Goal: Task Accomplishment & Management: Manage account settings

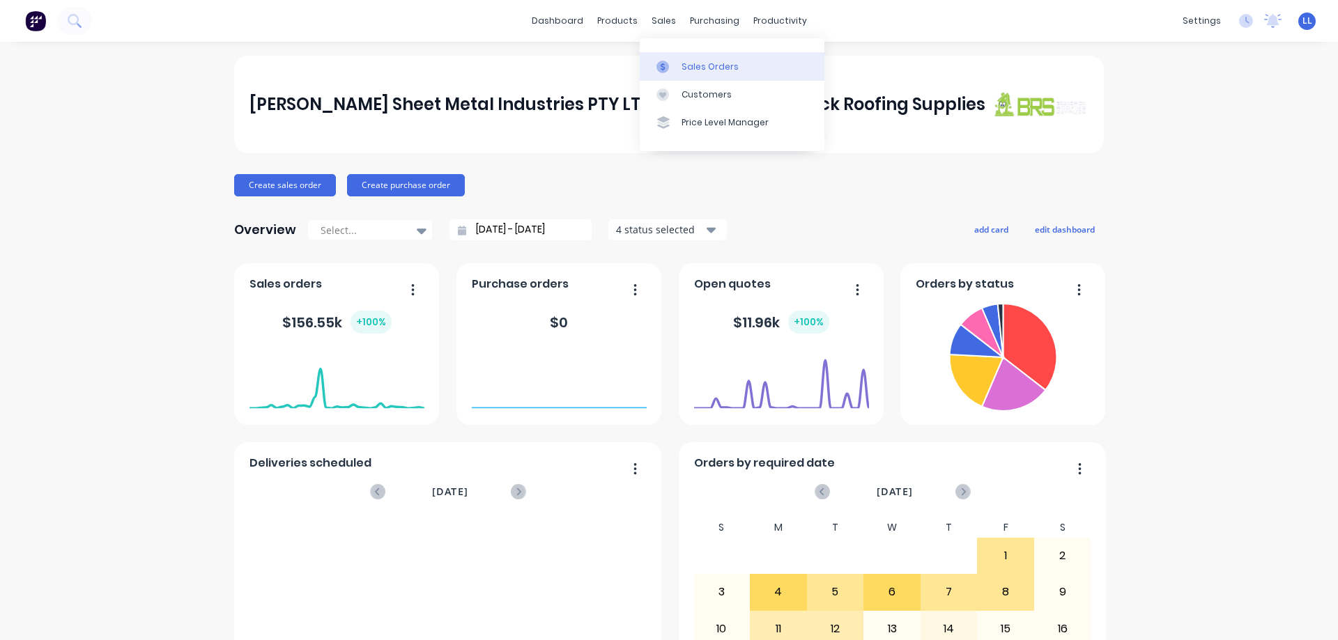
click at [670, 75] on link "Sales Orders" at bounding box center [732, 66] width 185 height 28
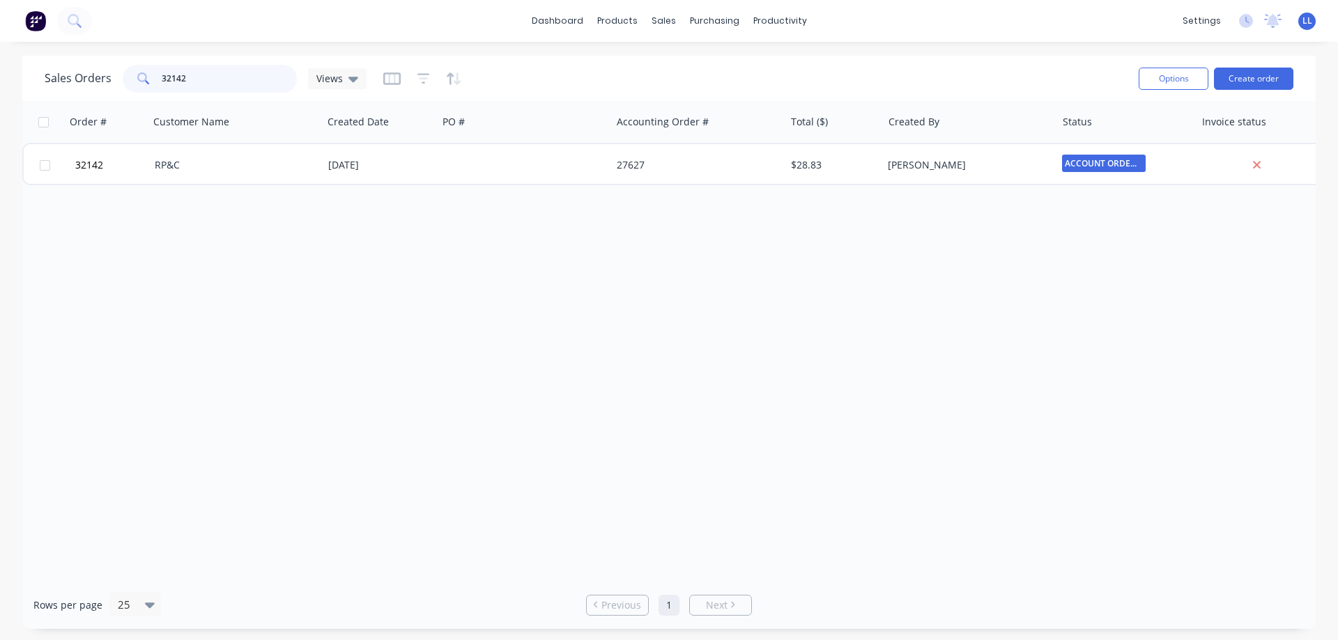
drag, startPoint x: 197, startPoint y: 80, endPoint x: 126, endPoint y: 80, distance: 71.1
click at [126, 80] on div "32142" at bounding box center [210, 79] width 174 height 28
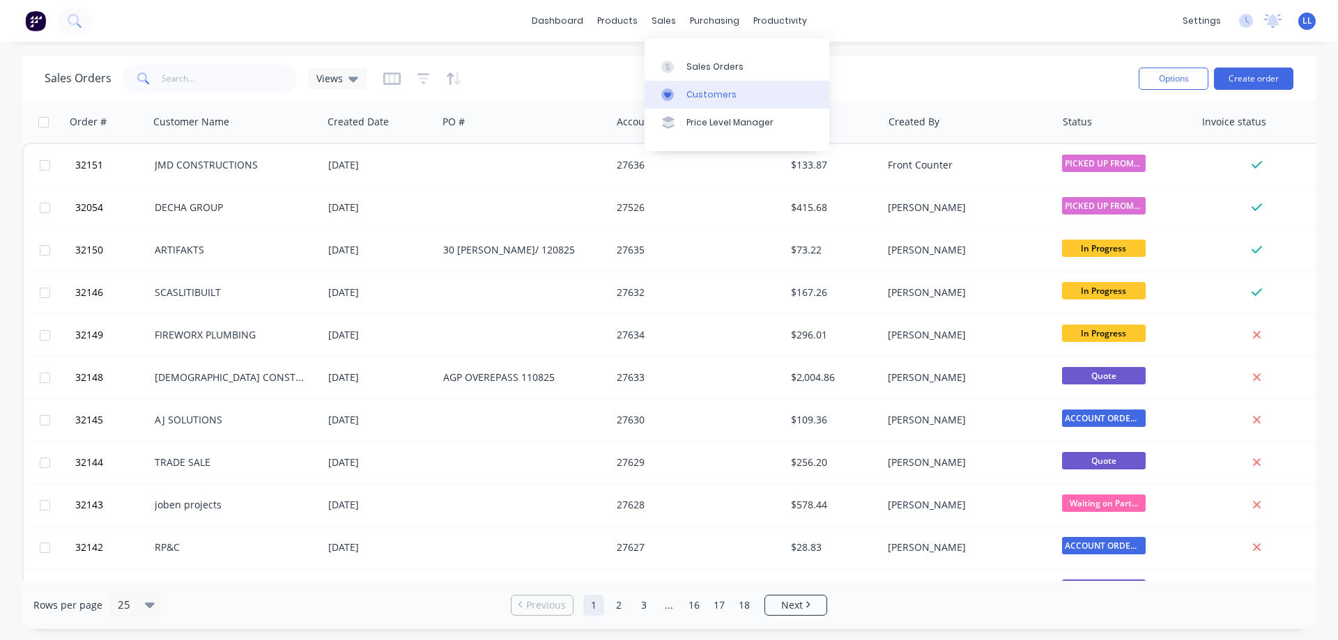
click at [700, 100] on link "Customers" at bounding box center [737, 95] width 185 height 28
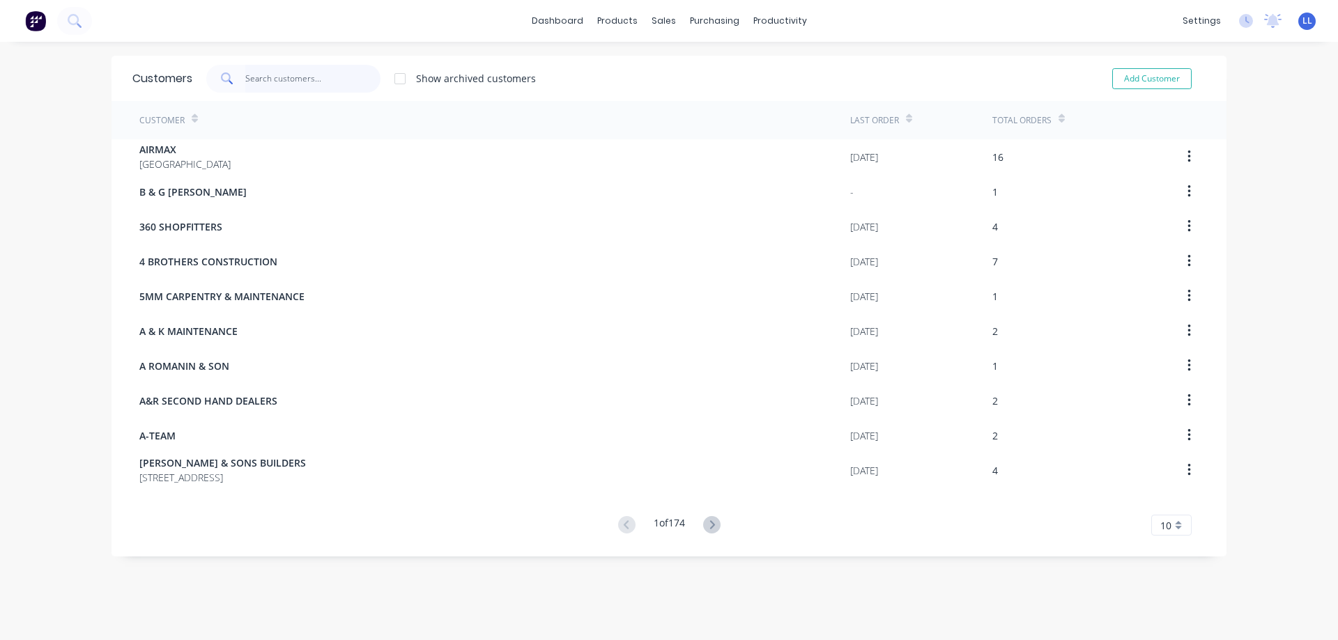
click at [279, 73] on input "text" at bounding box center [313, 79] width 136 height 28
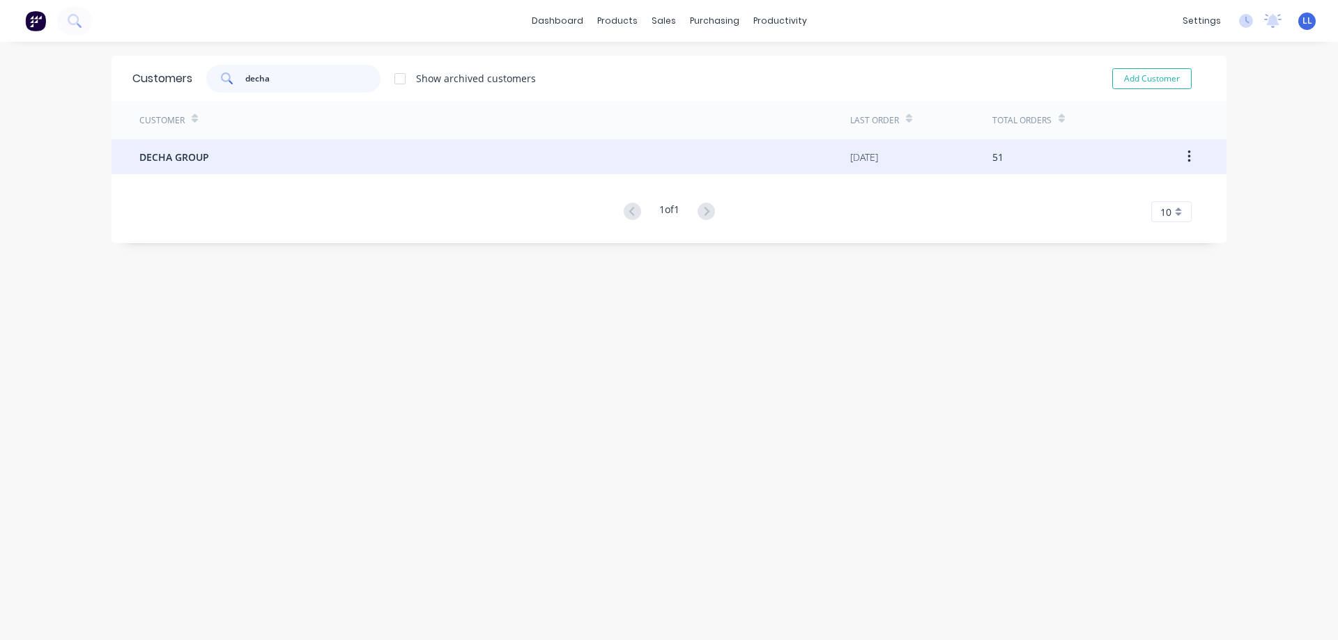
type input "decha"
click at [230, 157] on div "DECHA GROUP" at bounding box center [494, 156] width 711 height 35
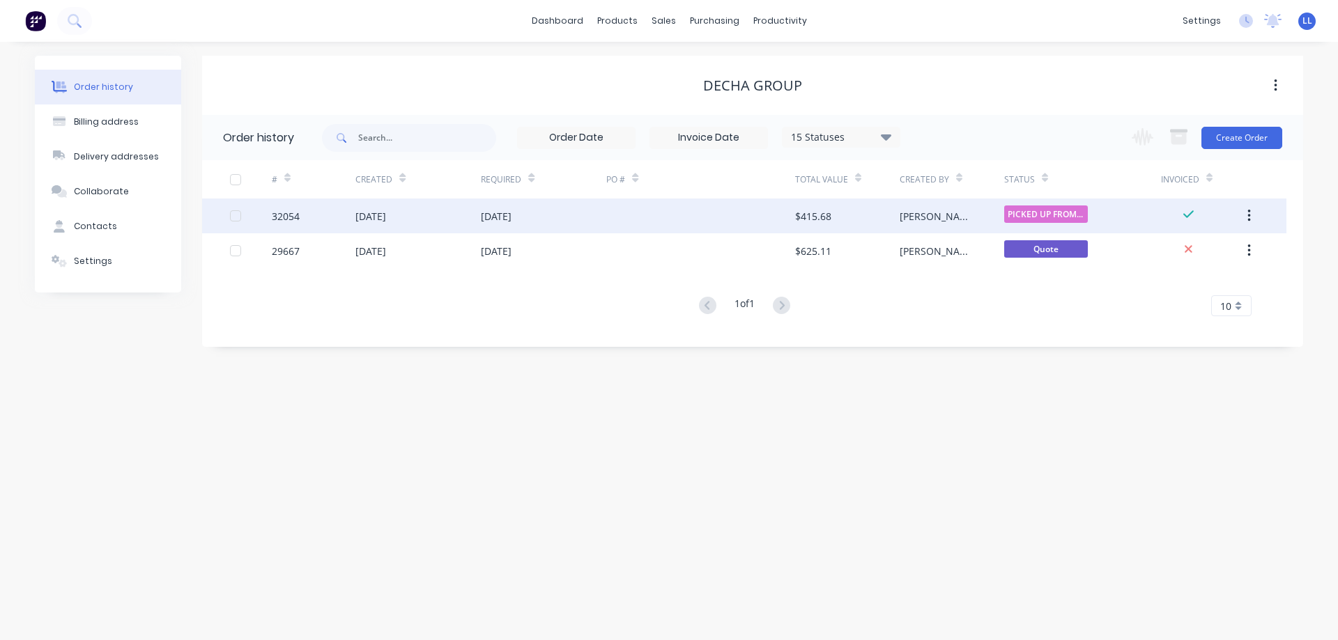
click at [566, 220] on div "[DATE]" at bounding box center [543, 216] width 125 height 35
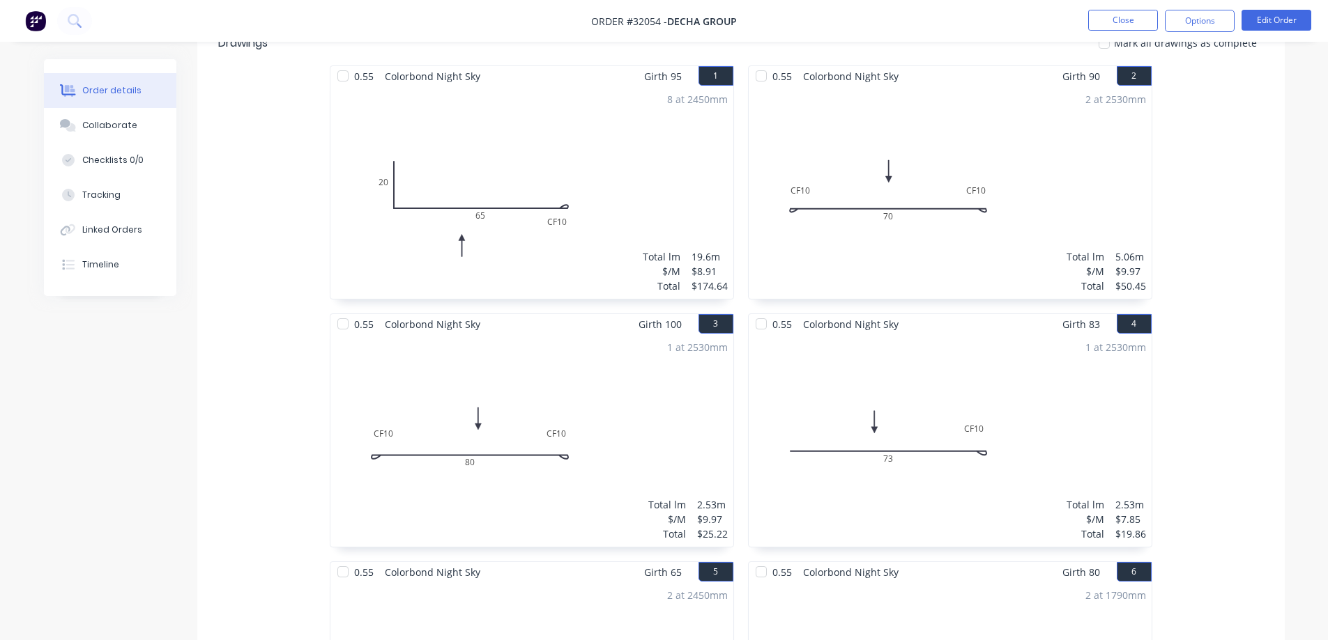
scroll to position [279, 0]
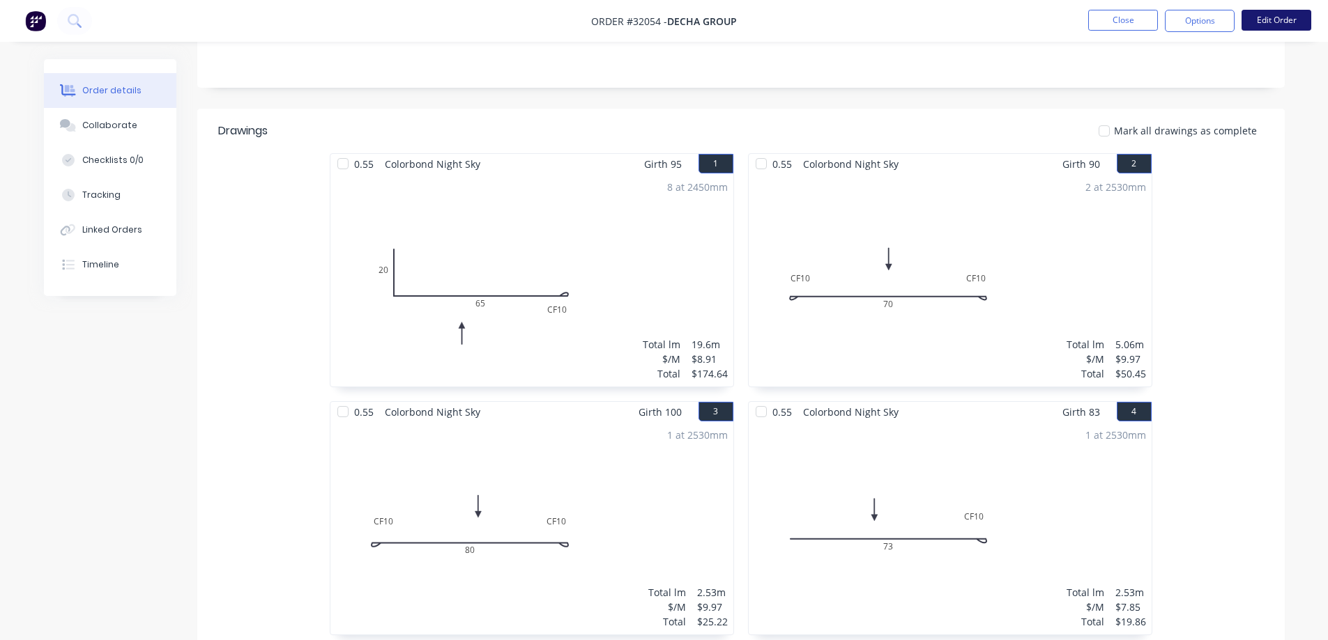
click at [1249, 17] on button "Edit Order" at bounding box center [1276, 20] width 70 height 21
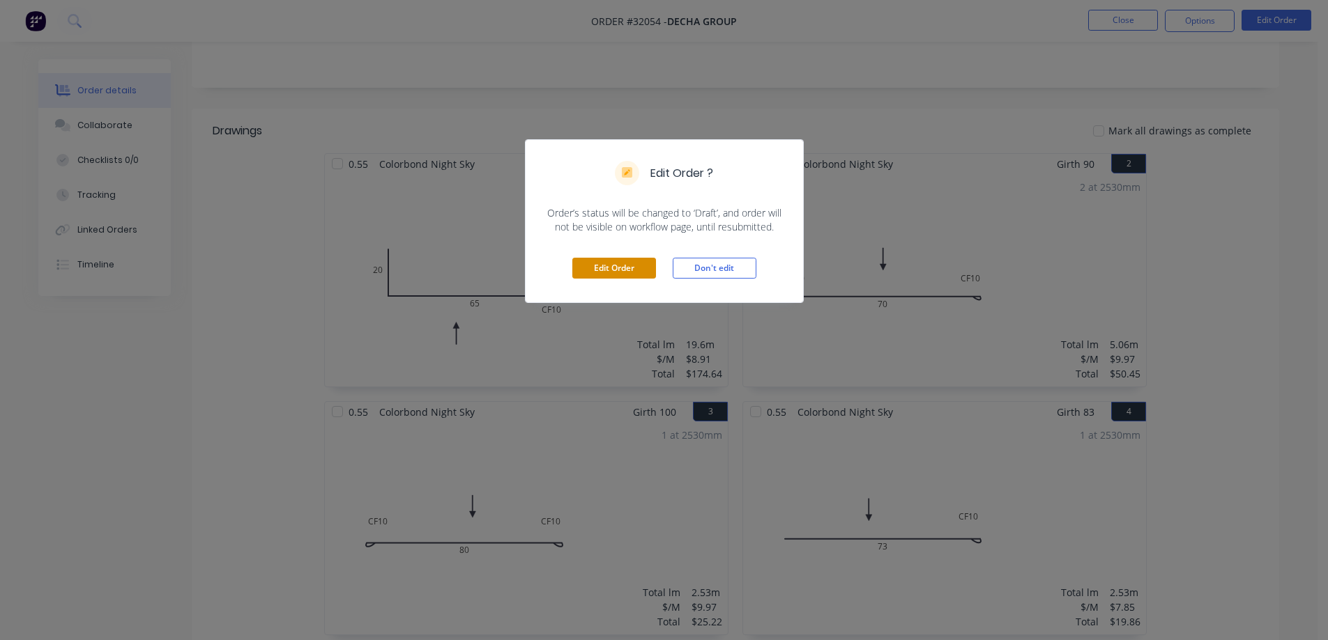
click at [630, 266] on button "Edit Order" at bounding box center [614, 268] width 84 height 21
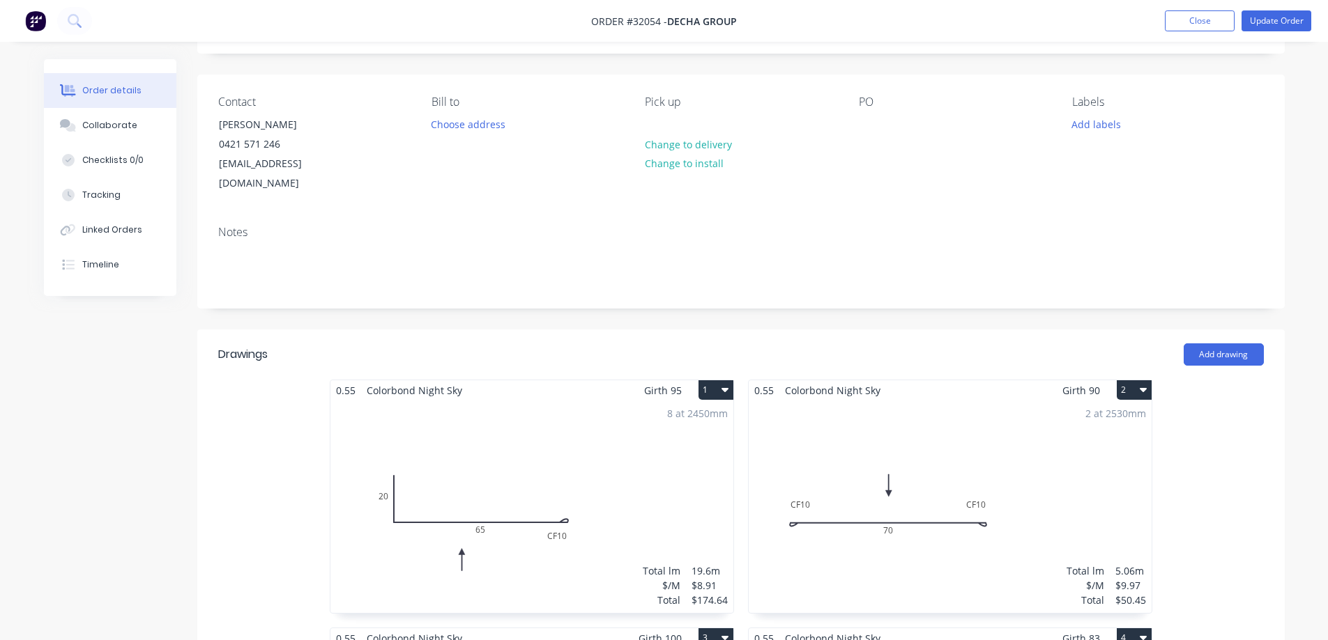
scroll to position [209, 0]
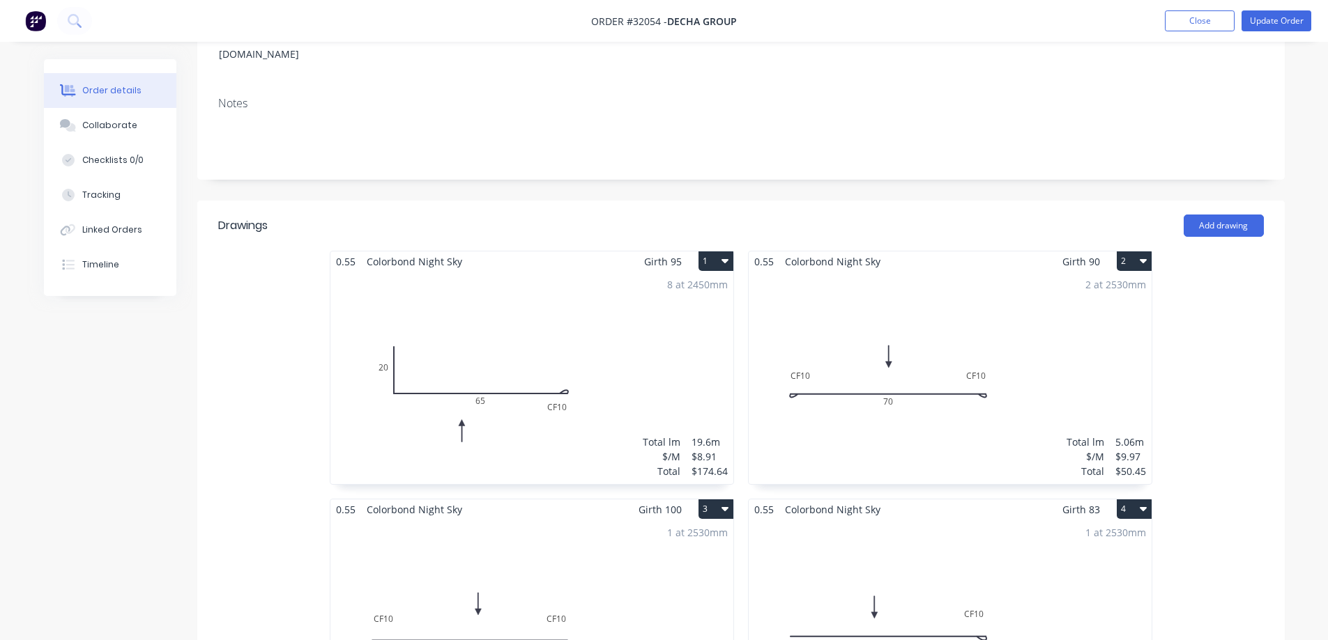
click at [617, 383] on div "8 at 2450mm Total lm $/M Total 19.6m $8.91 $174.64" at bounding box center [531, 378] width 403 height 213
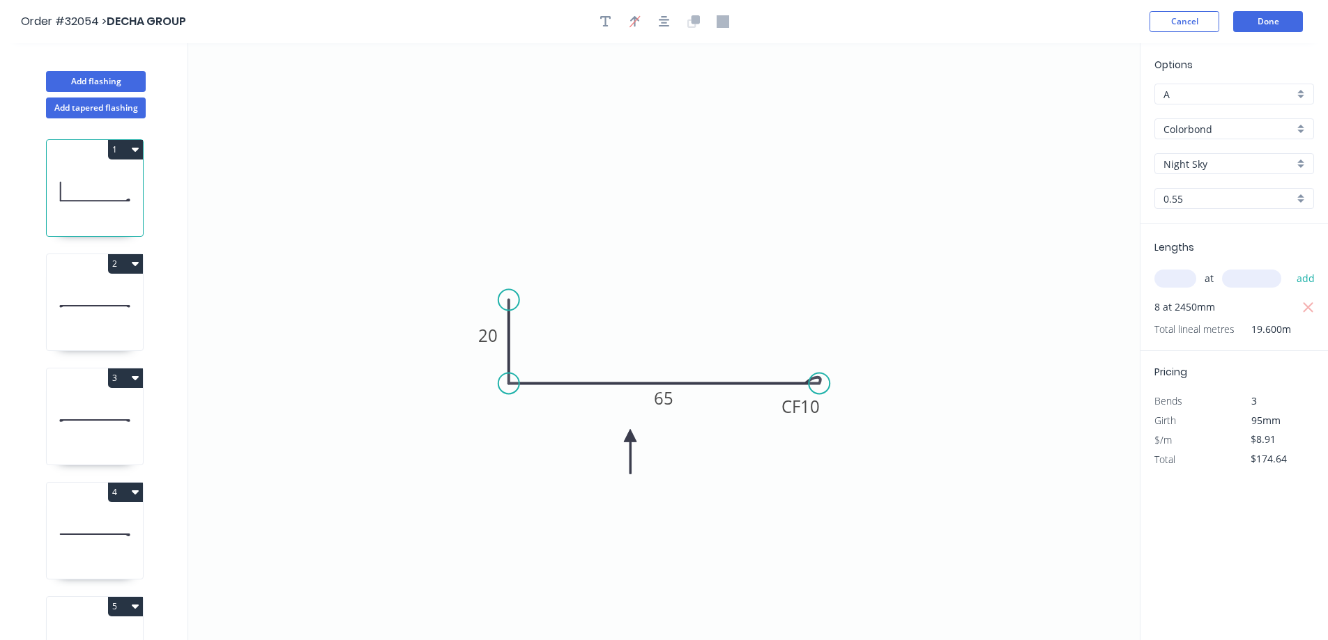
drag, startPoint x: 1309, startPoint y: 311, endPoint x: 1228, endPoint y: 310, distance: 80.8
click at [1307, 311] on icon "button" at bounding box center [1308, 308] width 13 height 17
type input "$0.00"
click at [1173, 283] on input "text" at bounding box center [1175, 279] width 42 height 18
type input "1"
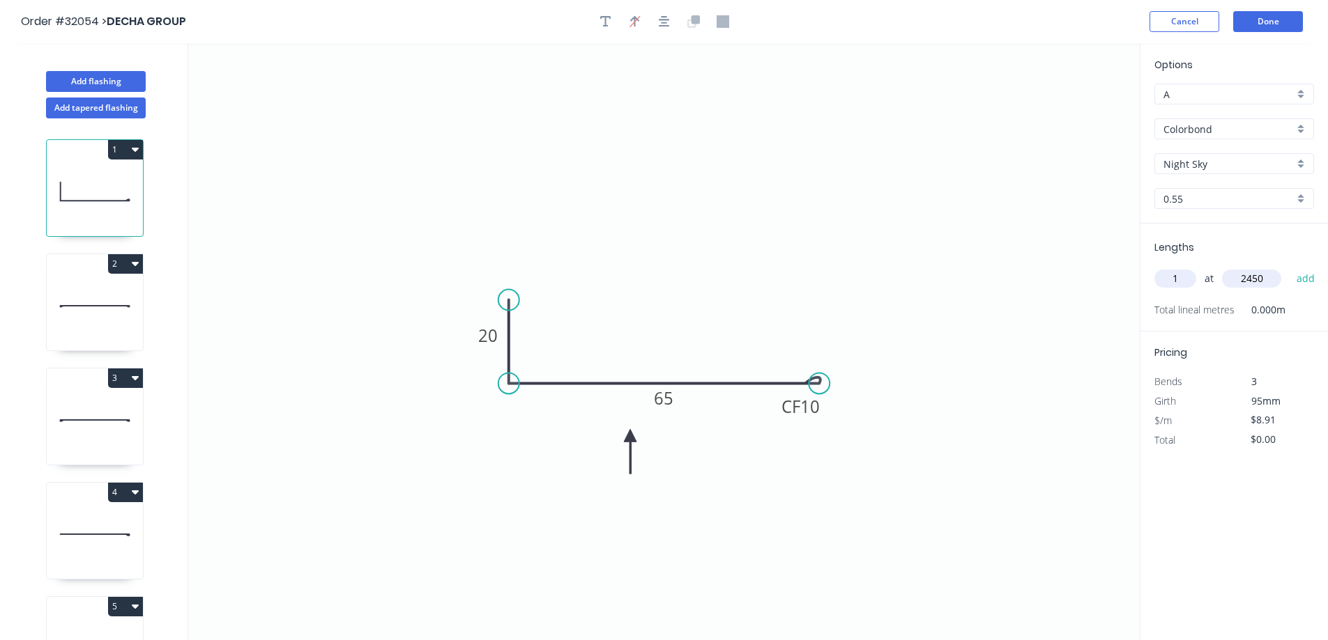
type input "2450"
click at [1289, 267] on button "add" at bounding box center [1305, 279] width 33 height 24
type input "$21.83"
click at [1267, 27] on button "Done" at bounding box center [1268, 21] width 70 height 21
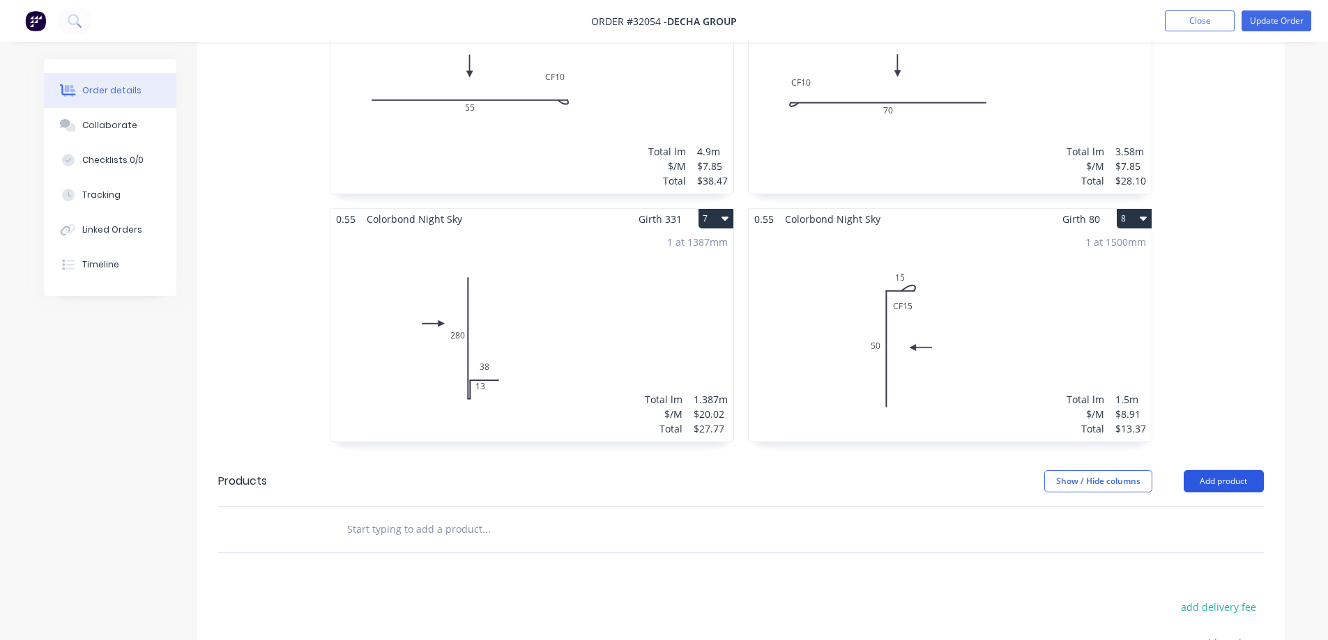
scroll to position [966, 0]
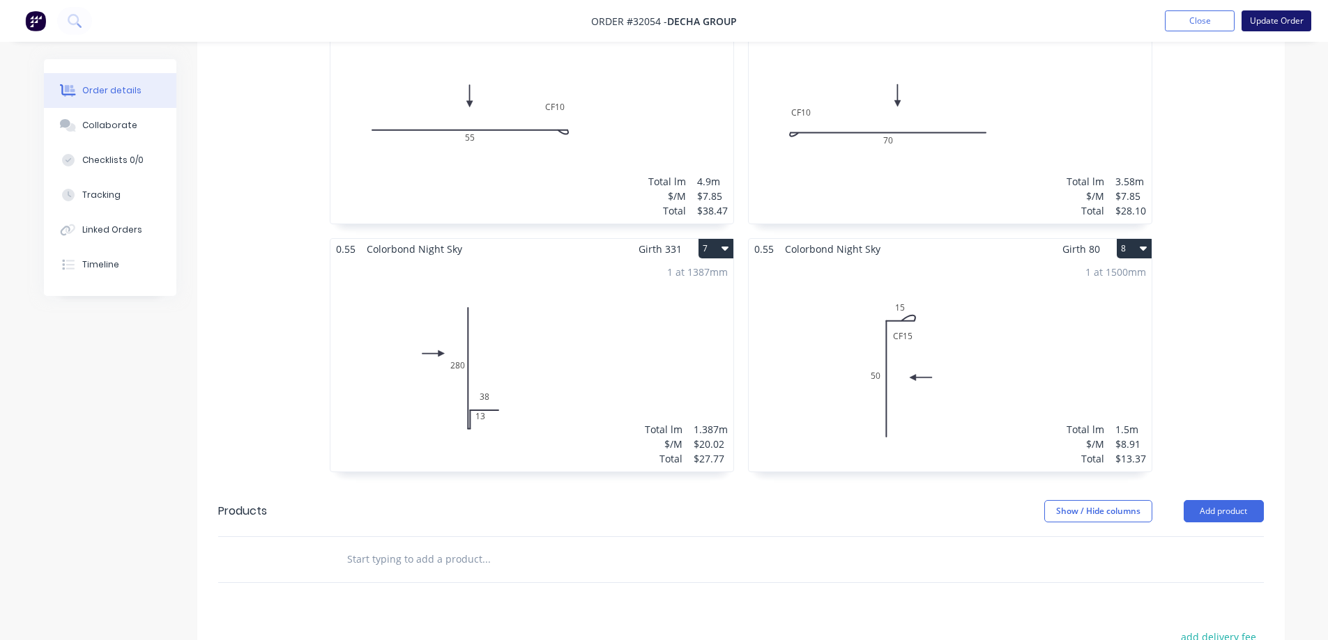
click at [1269, 22] on button "Update Order" at bounding box center [1276, 20] width 70 height 21
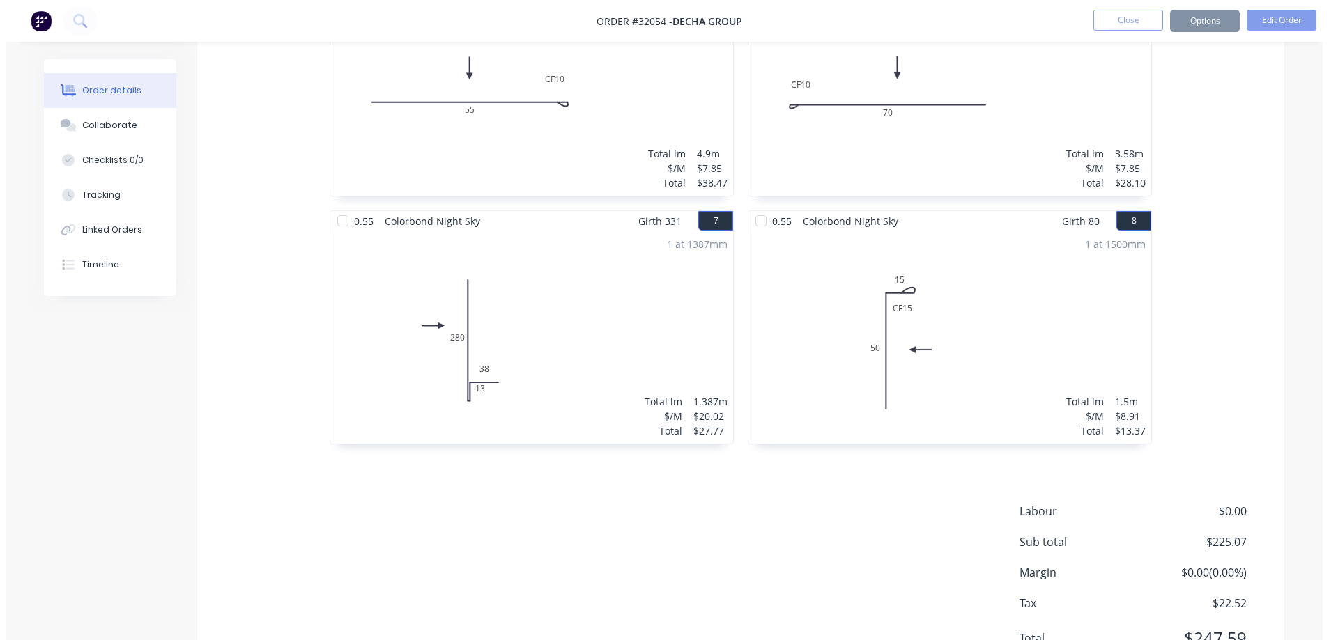
scroll to position [0, 0]
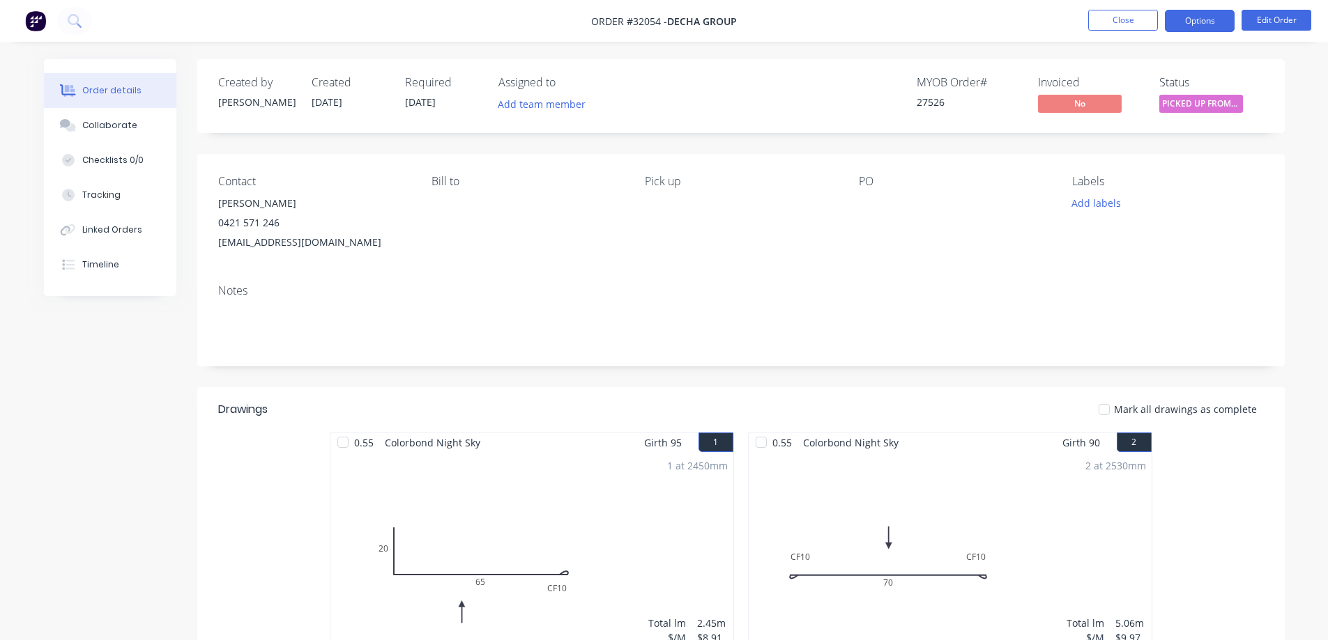
click at [1198, 25] on button "Options" at bounding box center [1200, 21] width 70 height 22
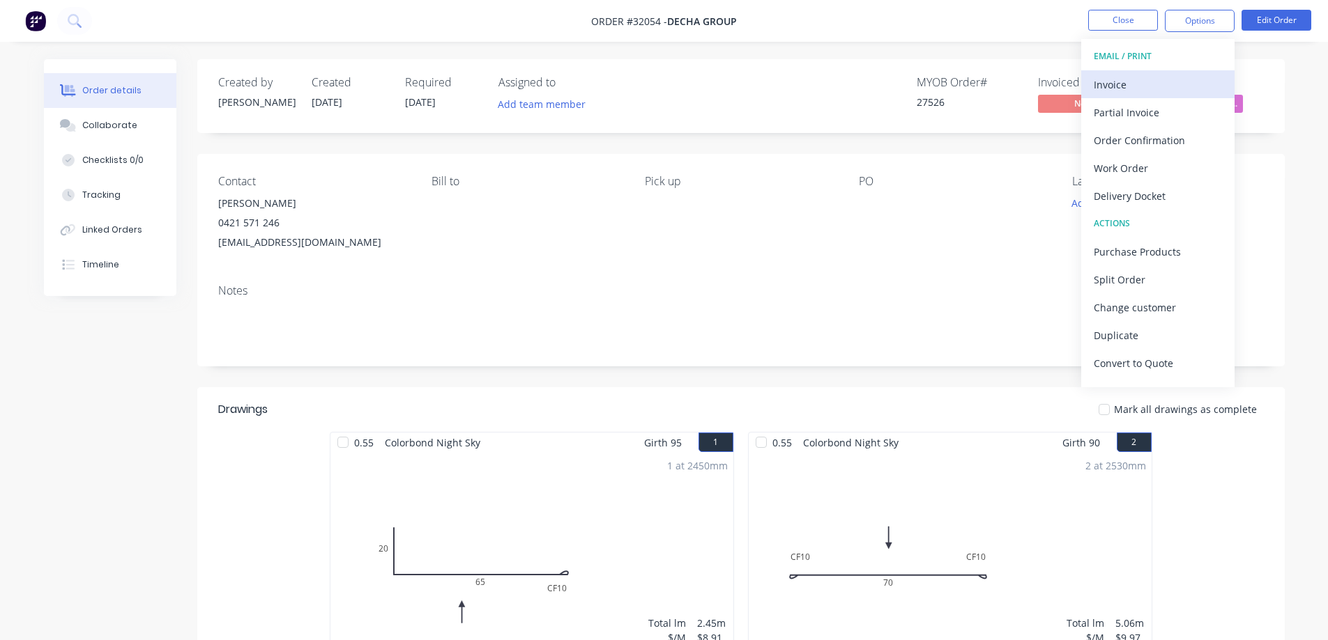
click at [1126, 79] on div "Invoice" at bounding box center [1158, 85] width 128 height 20
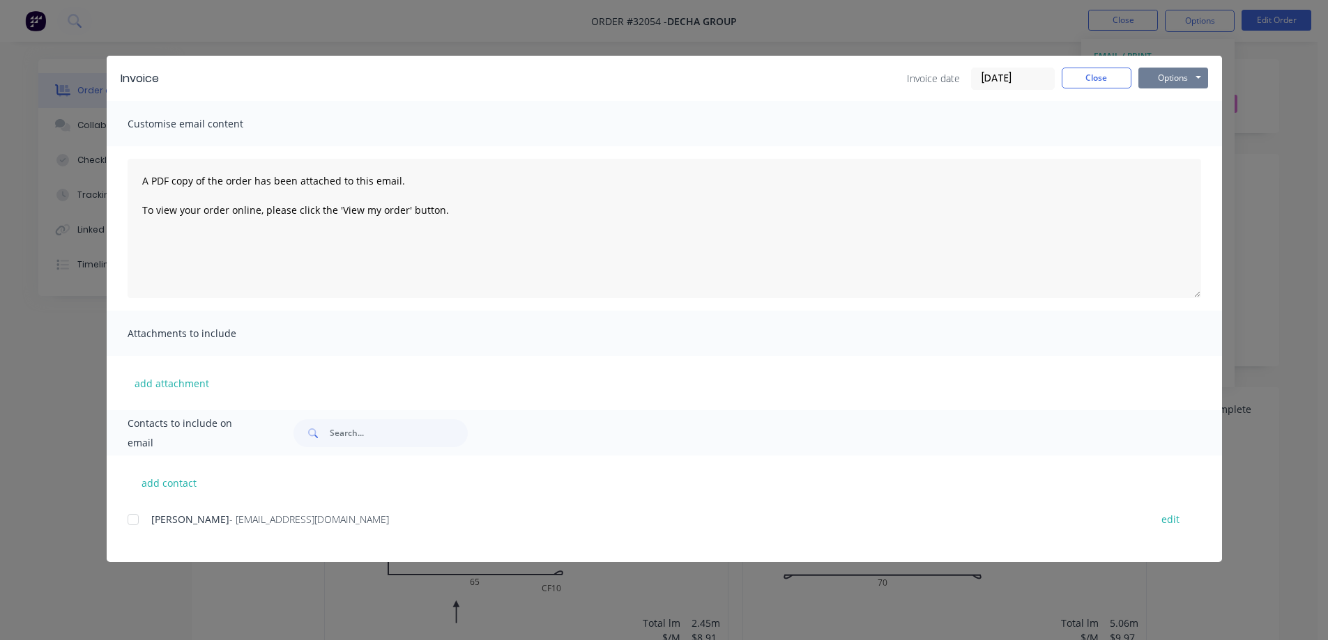
click at [1172, 77] on button "Options" at bounding box center [1173, 78] width 70 height 21
click at [1189, 145] on button "Email" at bounding box center [1182, 148] width 89 height 23
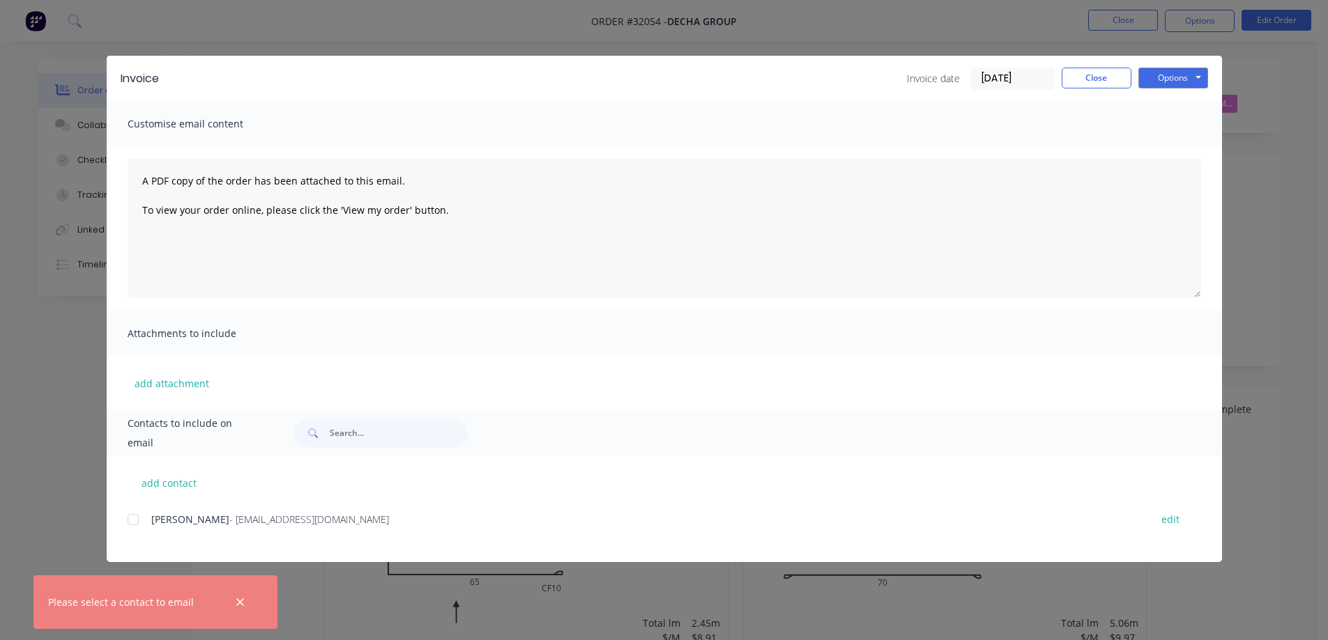
click at [133, 522] on div at bounding box center [133, 520] width 28 height 28
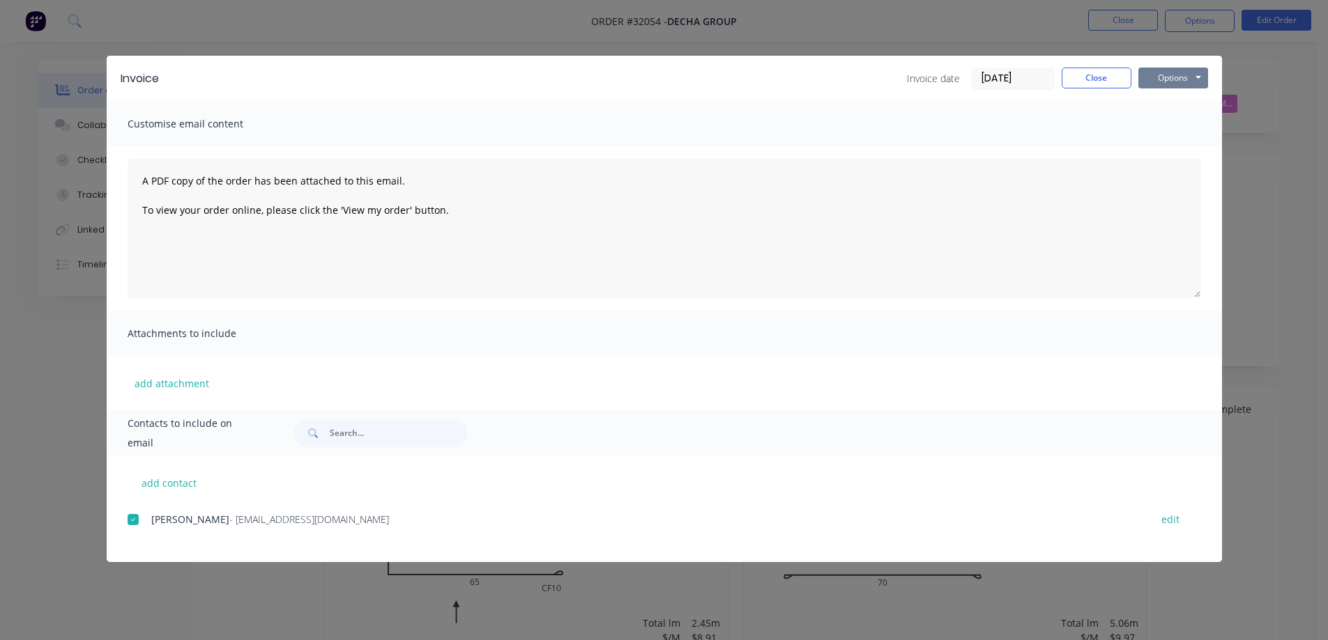
click at [1193, 72] on button "Options" at bounding box center [1173, 78] width 70 height 21
click at [1206, 151] on button "Email" at bounding box center [1182, 148] width 89 height 23
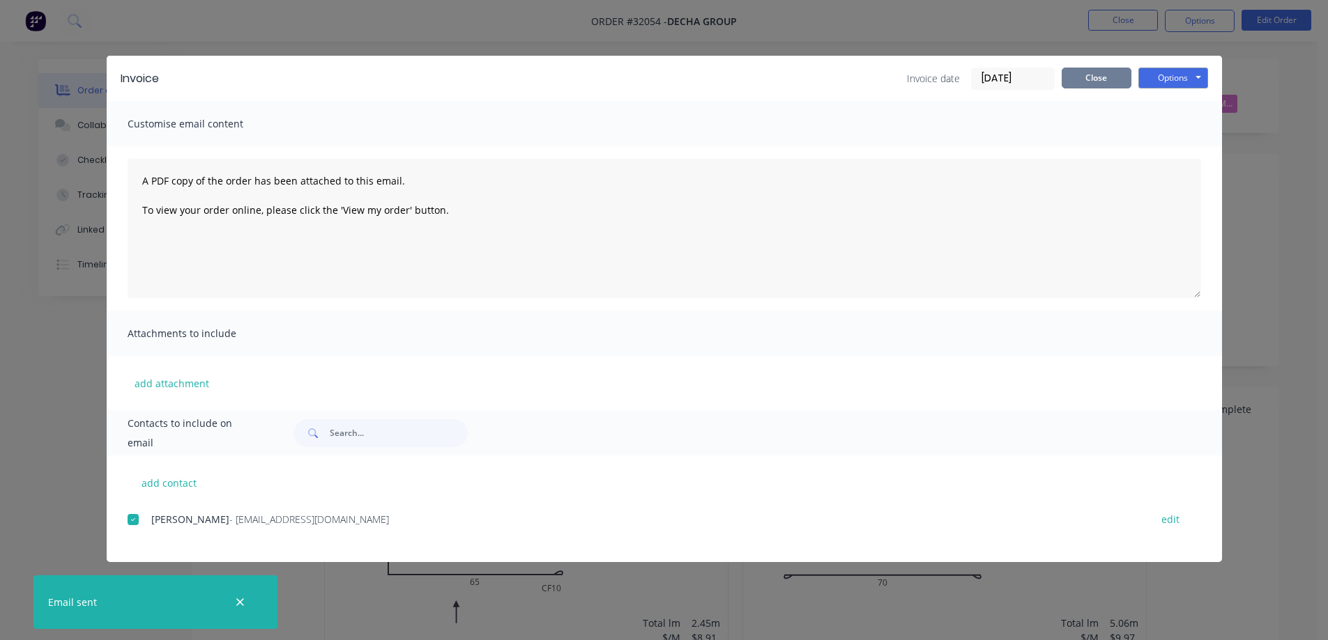
click at [1099, 81] on button "Close" at bounding box center [1096, 78] width 70 height 21
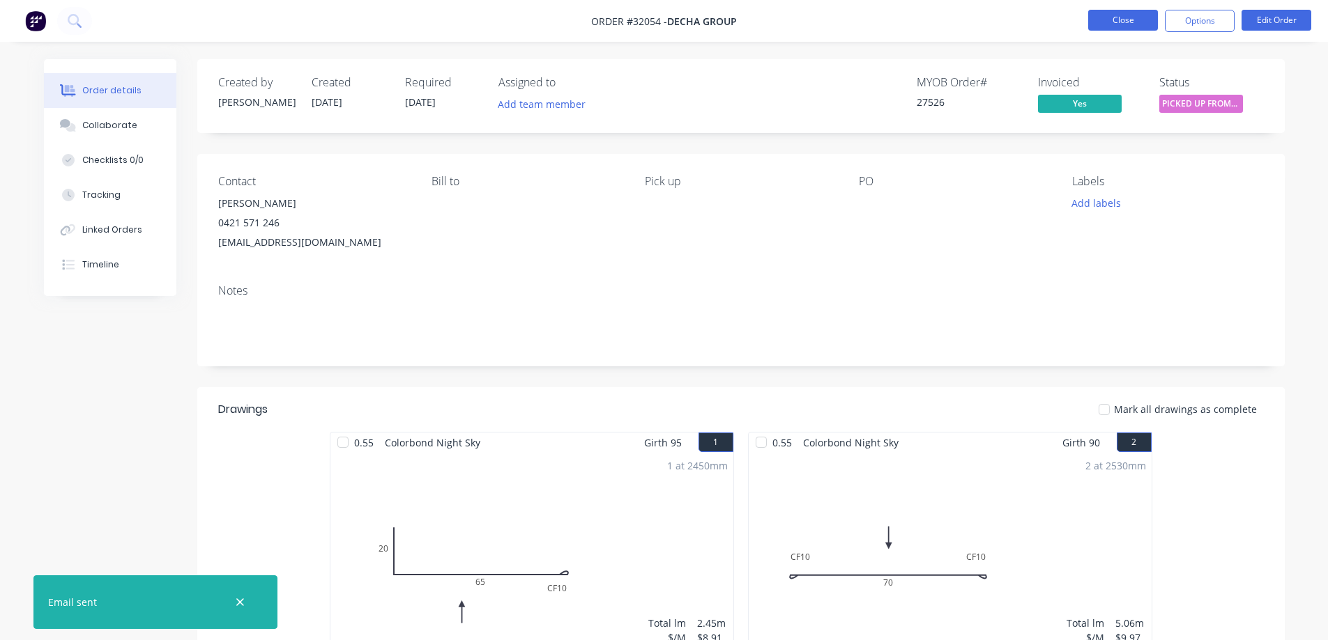
click at [1117, 22] on button "Close" at bounding box center [1123, 20] width 70 height 21
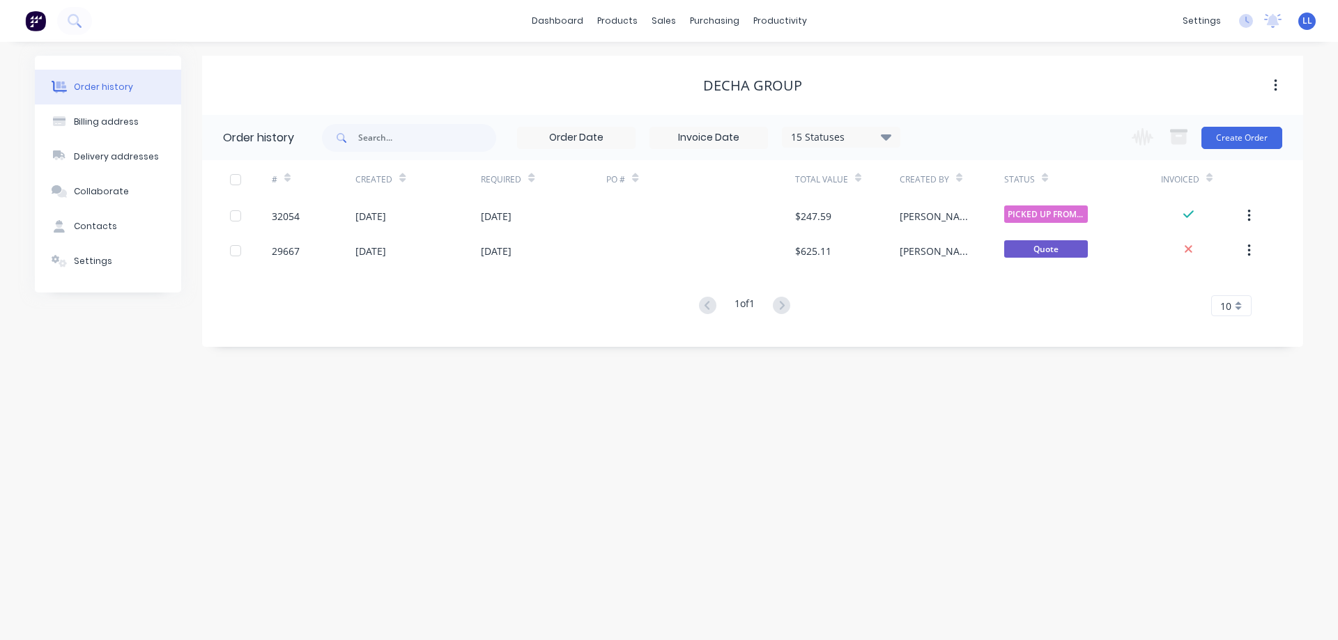
click at [34, 24] on img at bounding box center [35, 20] width 21 height 21
